Goal: Information Seeking & Learning: Learn about a topic

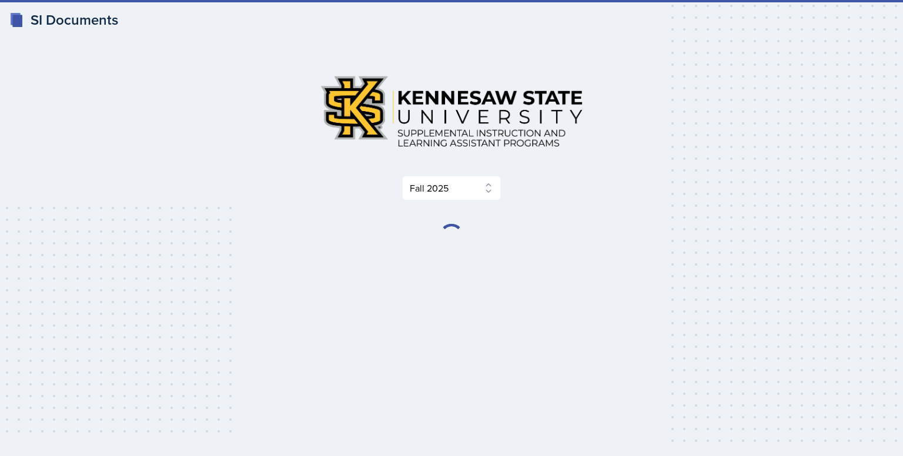
select select "2bed604d-1099-4043-b1bc-2365e8740244"
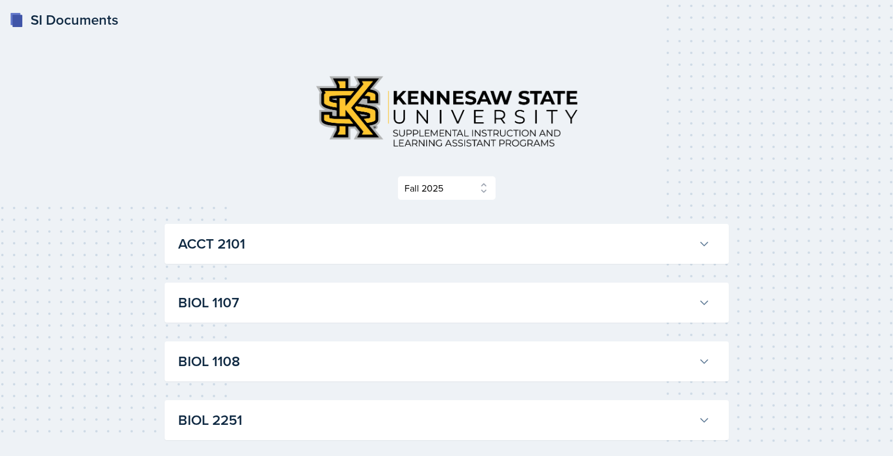
click at [288, 248] on h3 "ACCT 2101" at bounding box center [436, 244] width 515 height 21
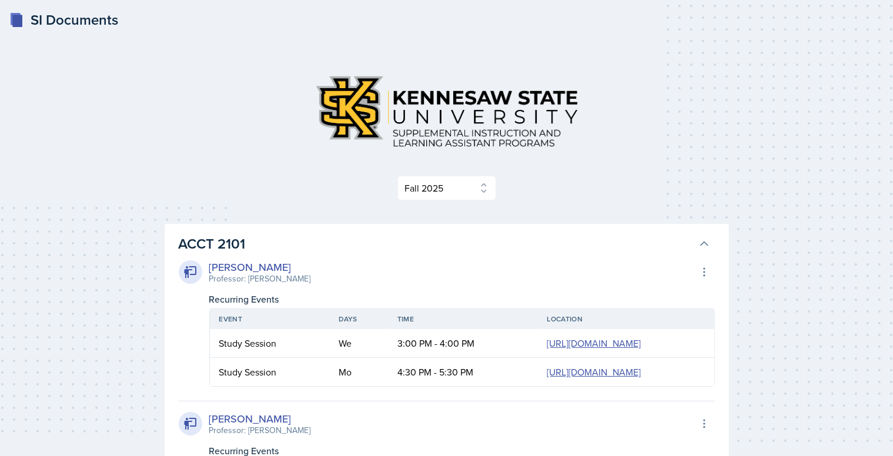
click at [288, 248] on h3 "ACCT 2101" at bounding box center [436, 244] width 515 height 21
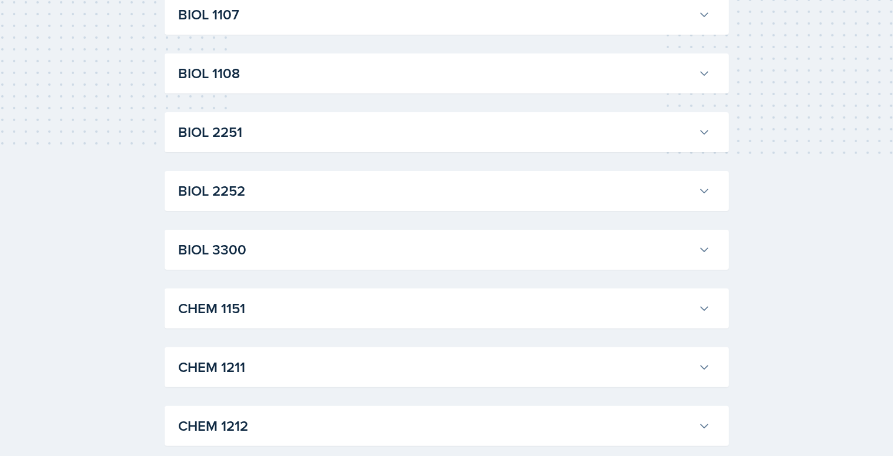
scroll to position [472, 0]
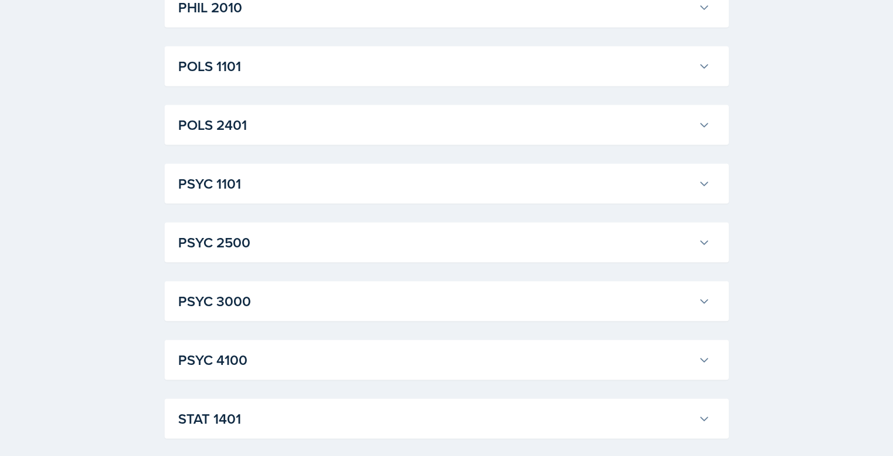
scroll to position [1647, 0]
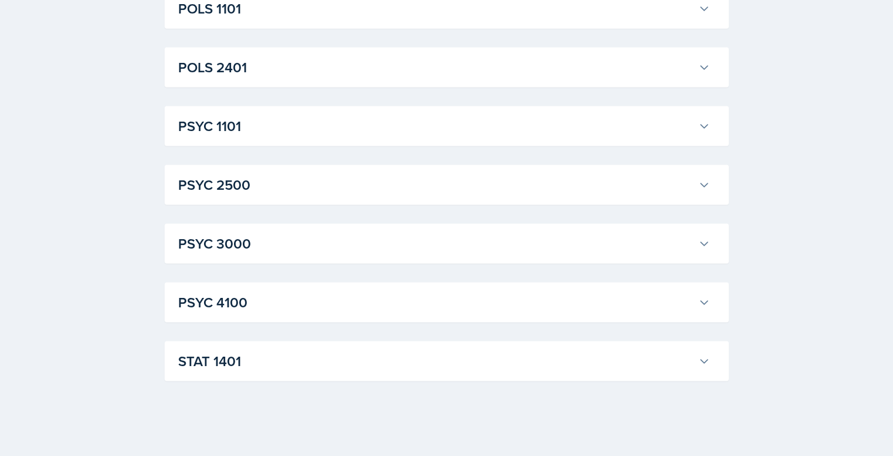
click at [242, 184] on h3 "PSYC 2500" at bounding box center [436, 185] width 515 height 21
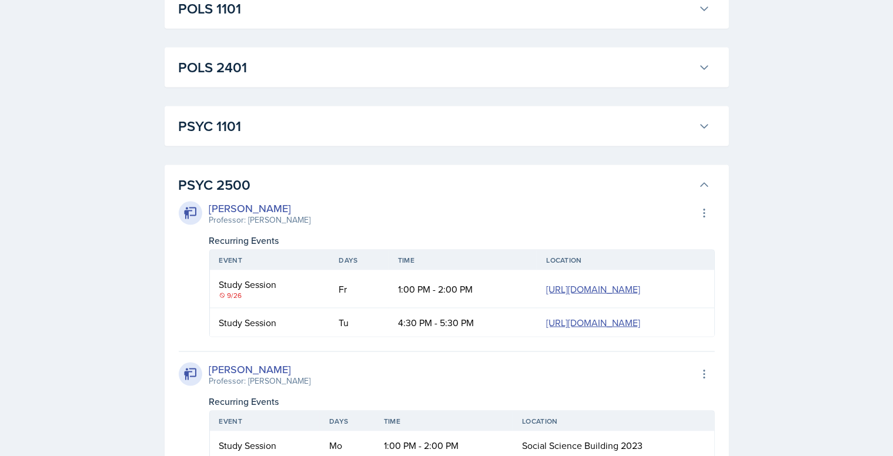
click at [242, 184] on h3 "PSYC 2500" at bounding box center [436, 185] width 515 height 21
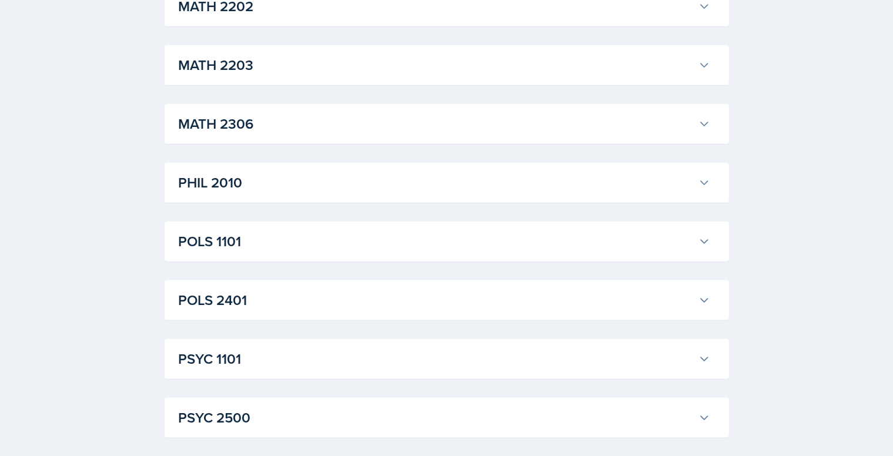
scroll to position [1412, 0]
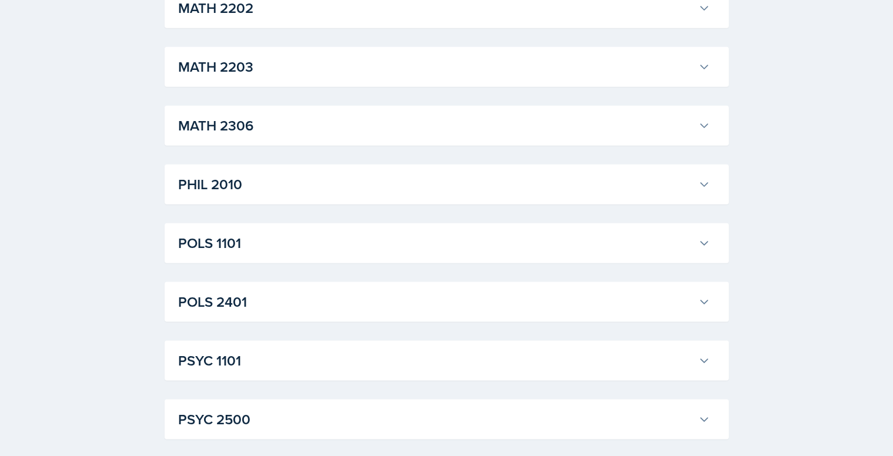
click at [226, 241] on h3 "POLS 1101" at bounding box center [436, 243] width 515 height 21
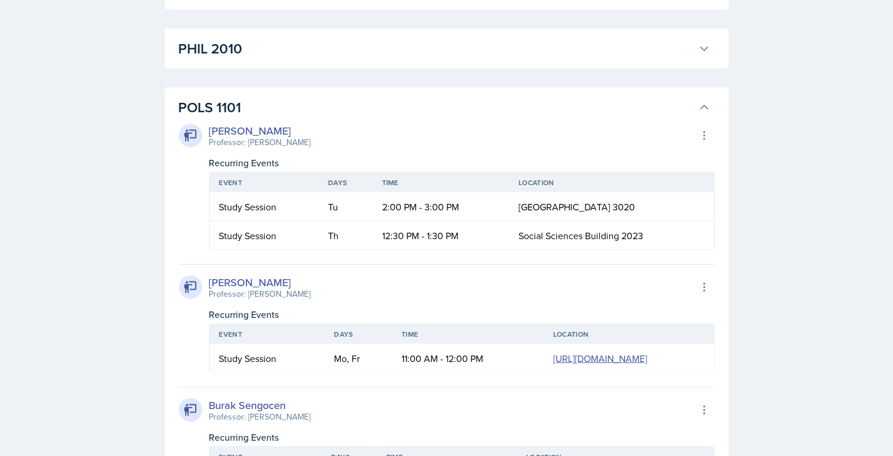
scroll to position [1549, 0]
click at [248, 115] on h3 "POLS 1101" at bounding box center [436, 106] width 515 height 21
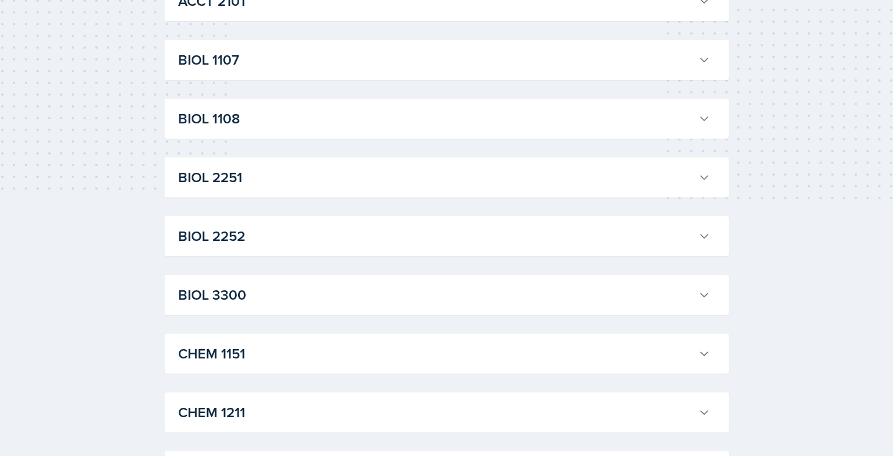
scroll to position [0, 0]
